Goal: Task Accomplishment & Management: Manage account settings

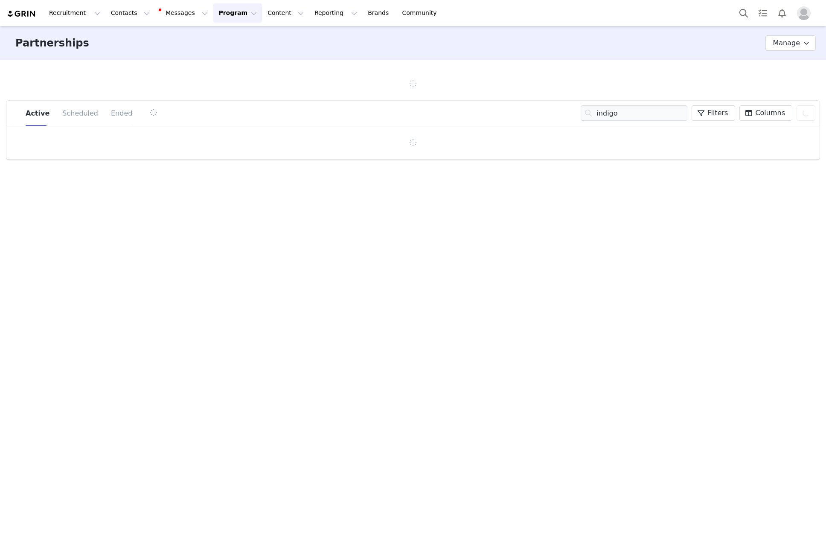
click at [225, 10] on button "Program Program" at bounding box center [237, 12] width 49 height 19
click at [230, 34] on p "Activations" at bounding box center [223, 37] width 33 height 9
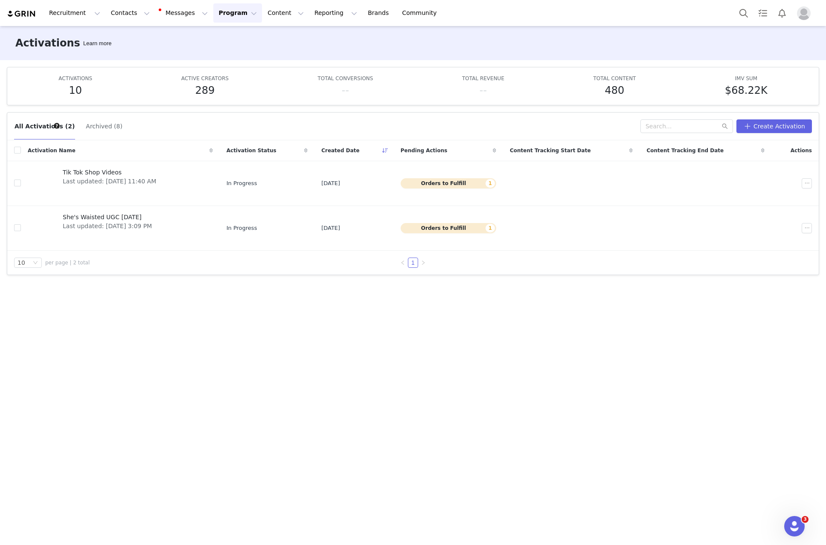
click at [229, 7] on button "Program Program" at bounding box center [237, 12] width 49 height 19
click at [235, 37] on p "Activations" at bounding box center [223, 37] width 33 height 9
click at [97, 125] on button "Archived (8)" at bounding box center [104, 126] width 38 height 14
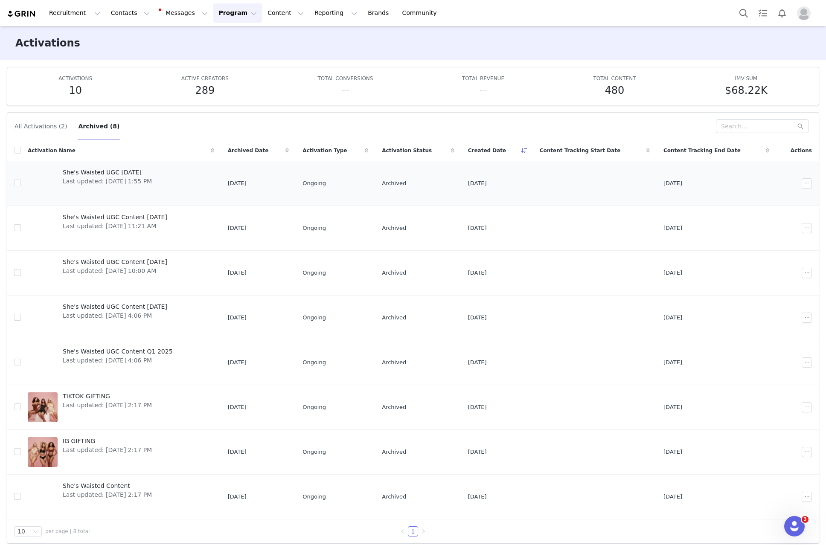
click at [101, 172] on span "She's Waisted UGC [DATE]" at bounding box center [107, 172] width 89 height 9
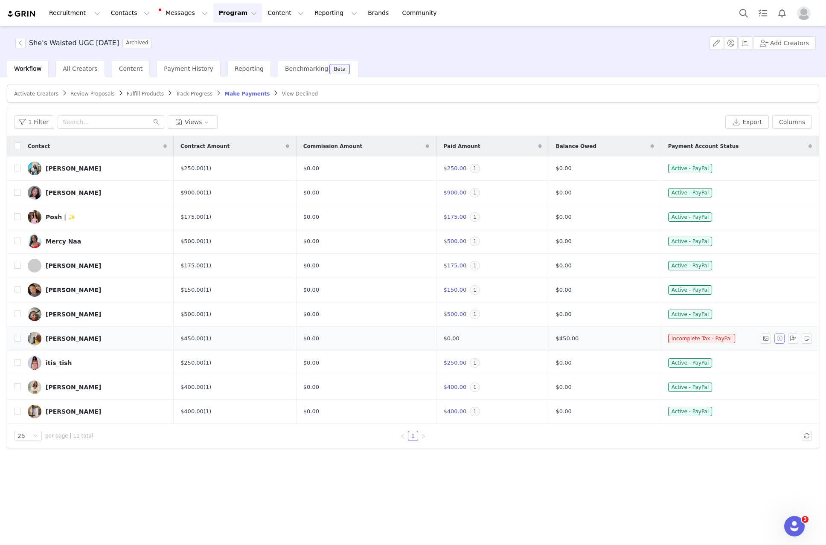
click at [776, 337] on button "button" at bounding box center [779, 339] width 10 height 10
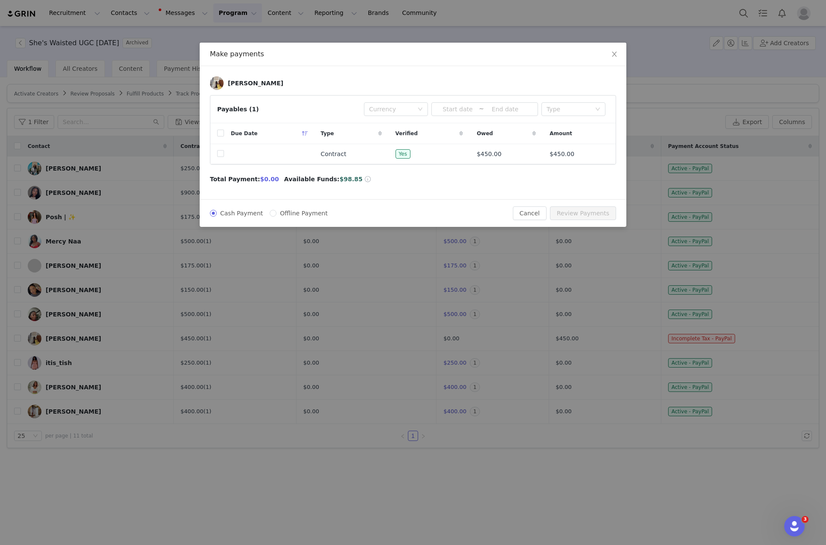
click at [281, 215] on span "Offline Payment" at bounding box center [303, 213] width 55 height 7
click at [276, 215] on input "Offline Payment" at bounding box center [273, 213] width 7 height 7
radio input "true"
click at [224, 158] on td at bounding box center [269, 154] width 90 height 20
click at [217, 152] on input "checkbox" at bounding box center [220, 153] width 7 height 7
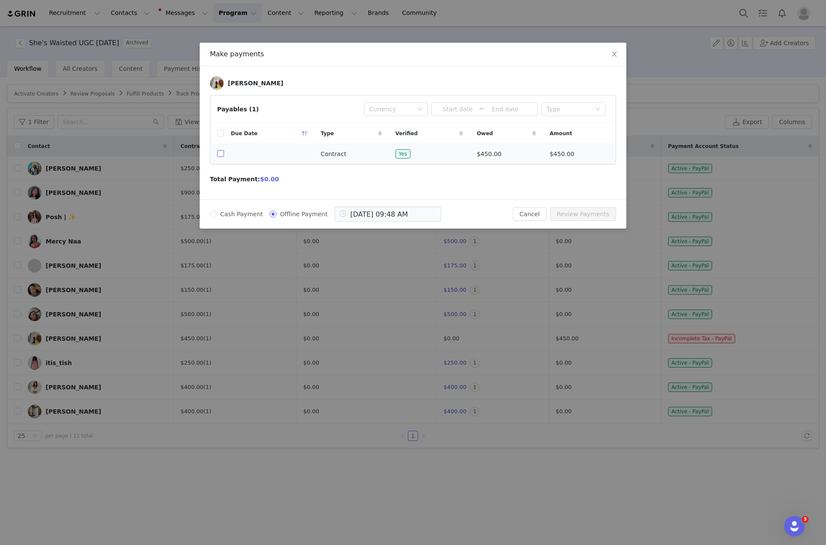
checkbox input "true"
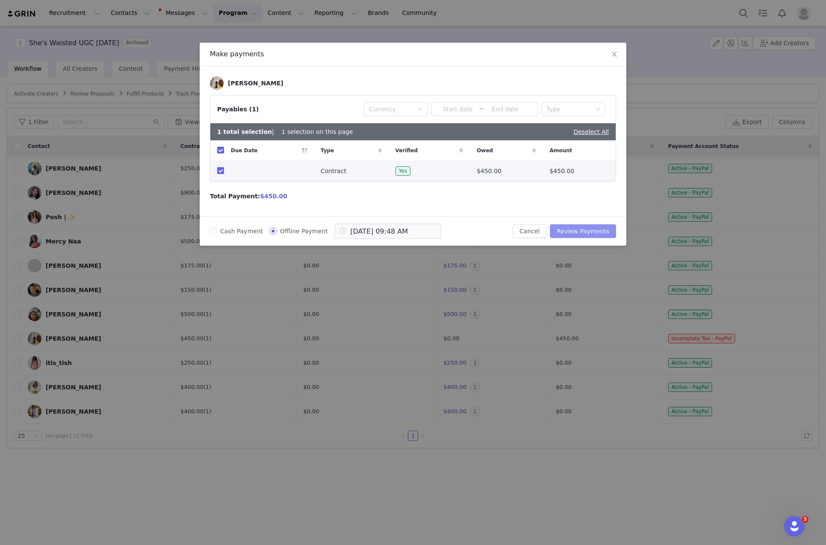
click at [596, 228] on button "Review Payments" at bounding box center [583, 231] width 66 height 14
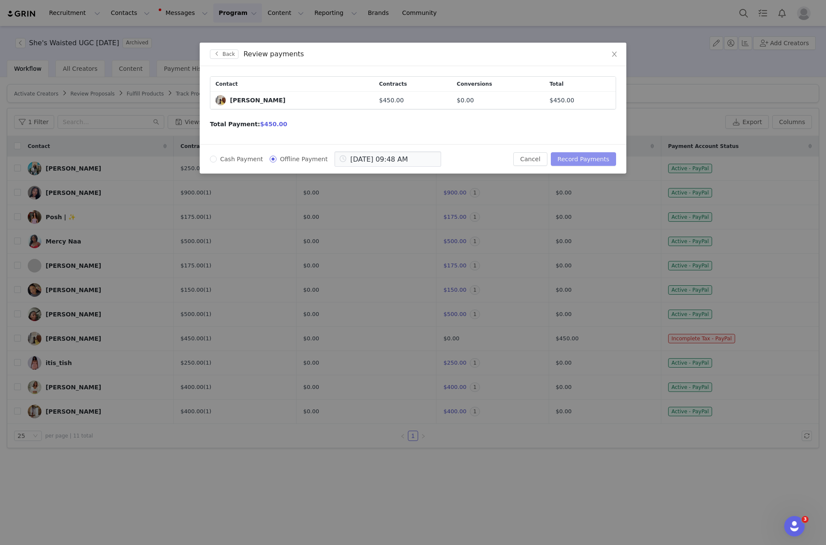
click at [591, 156] on button "Record Payments" at bounding box center [583, 159] width 65 height 14
